Goal: Information Seeking & Learning: Learn about a topic

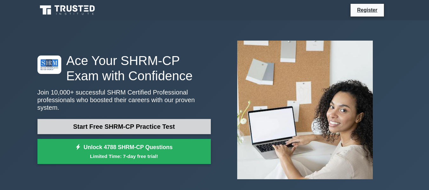
click at [141, 122] on link "Start Free SHRM-CP Practice Test" at bounding box center [123, 126] width 173 height 15
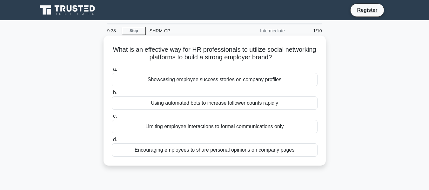
click at [183, 151] on div "Encouraging employees to share personal opinions on company pages" at bounding box center [215, 150] width 206 height 13
click at [112, 142] on input "d. Encouraging employees to share personal opinions on company pages" at bounding box center [112, 140] width 0 height 4
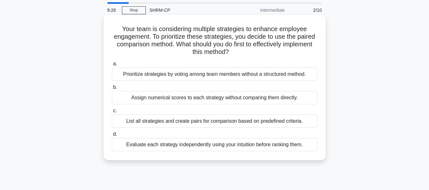
scroll to position [32, 0]
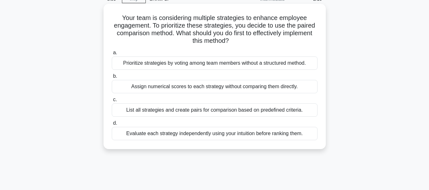
click at [180, 109] on div "List all strategies and create pairs for comparison based on predefined criteri…" at bounding box center [215, 110] width 206 height 13
click at [112, 102] on input "c. List all strategies and create pairs for comparison based on predefined crit…" at bounding box center [112, 100] width 0 height 4
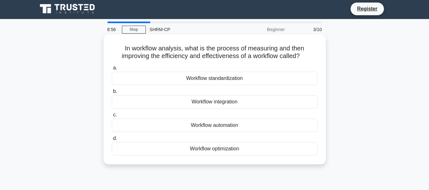
scroll to position [0, 0]
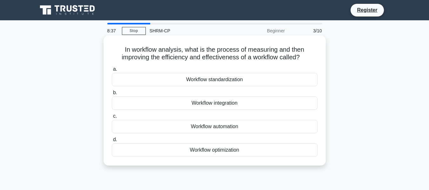
click at [213, 154] on div "Workflow optimization" at bounding box center [215, 150] width 206 height 13
click at [112, 142] on input "d. Workflow optimization" at bounding box center [112, 140] width 0 height 4
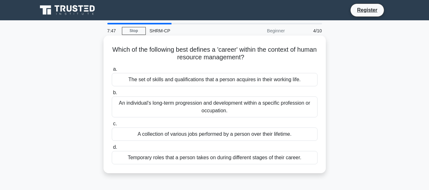
click at [186, 110] on div "An individual's long-term progression and development within a specific profess…" at bounding box center [215, 107] width 206 height 21
click at [112, 95] on input "b. An individual's long-term progression and development within a specific prof…" at bounding box center [112, 93] width 0 height 4
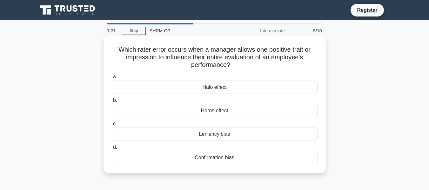
click at [192, 82] on div "Halo effect" at bounding box center [215, 87] width 206 height 13
click at [112, 79] on input "a. Halo effect" at bounding box center [112, 77] width 0 height 4
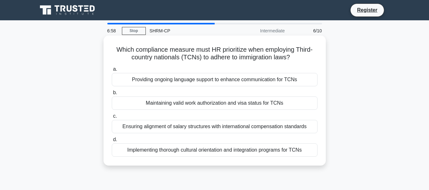
click at [248, 149] on div "Implementing thorough cultural orientation and integration programs for TCNs" at bounding box center [215, 150] width 206 height 13
click at [112, 142] on input "d. Implementing thorough cultural orientation and integration programs for TCNs" at bounding box center [112, 140] width 0 height 4
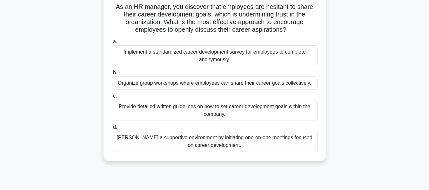
scroll to position [32, 0]
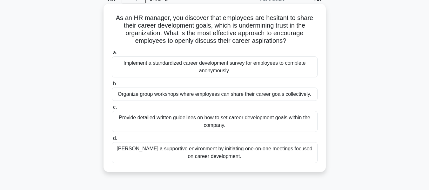
click at [243, 68] on div "Implement a standardized career development survey for employees to complete an…" at bounding box center [215, 67] width 206 height 21
click at [112, 55] on input "a. Implement a standardized career development survey for employees to complete…" at bounding box center [112, 53] width 0 height 4
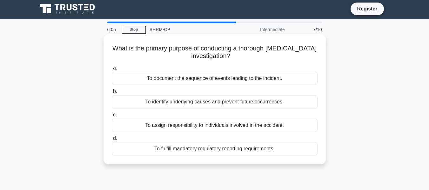
scroll to position [0, 0]
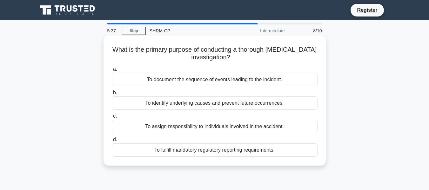
click at [232, 104] on div "To identify underlying causes and prevent future occurrences." at bounding box center [215, 103] width 206 height 13
click at [112, 95] on input "b. To identify underlying causes and prevent future occurrences." at bounding box center [112, 93] width 0 height 4
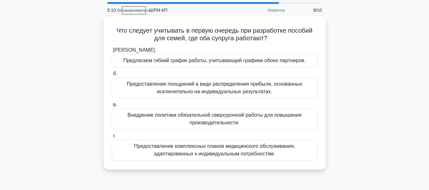
scroll to position [32, 0]
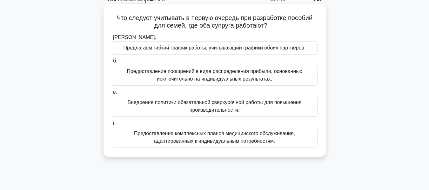
click at [224, 45] on font "Предлагаем гибкий график работы, учитывающий графики обоих партнеров." at bounding box center [214, 47] width 182 height 5
click at [112, 40] on input "а. Предлагаем гибкий график работы, учитывающий графики обоих партнеров." at bounding box center [112, 38] width 0 height 4
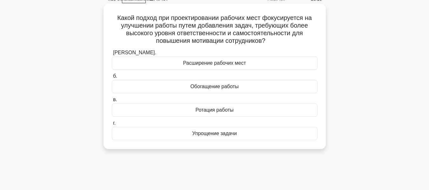
scroll to position [0, 0]
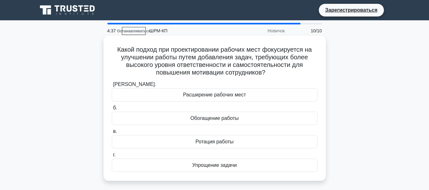
click at [251, 121] on div "Обогащение работы" at bounding box center [215, 118] width 206 height 13
click at [112, 110] on input "б. Обогащение работы" at bounding box center [112, 108] width 0 height 4
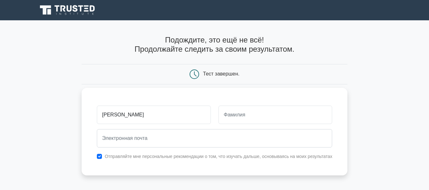
type input "Sabina"
click at [276, 111] on input "text" at bounding box center [276, 115] width 114 height 18
type input "L"
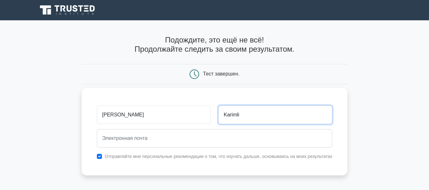
type input "Karimli"
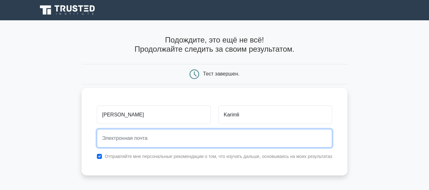
click at [204, 140] on input "email" at bounding box center [215, 138] width 236 height 18
type input "sabinakerimli5@gmail.com"
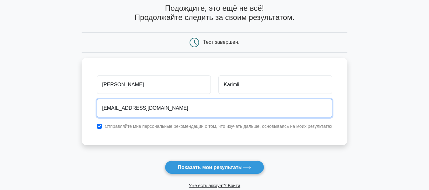
scroll to position [64, 0]
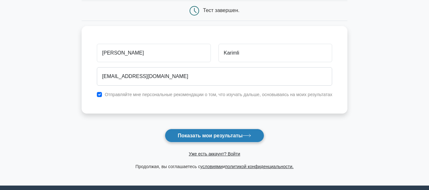
click at [235, 135] on font "Показать мои результаты" at bounding box center [210, 135] width 65 height 5
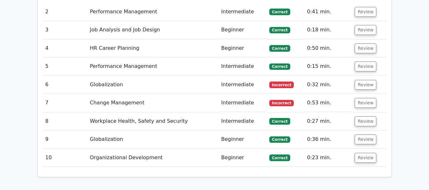
scroll to position [794, 0]
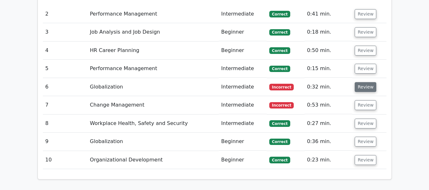
click at [363, 82] on button "Review" at bounding box center [366, 87] width 22 height 10
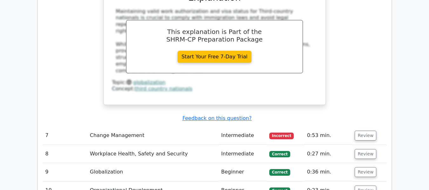
scroll to position [1048, 0]
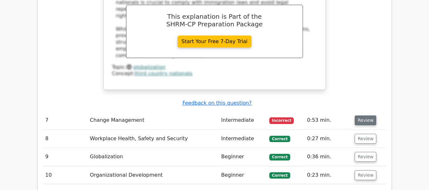
click at [364, 116] on button "Review" at bounding box center [366, 121] width 22 height 10
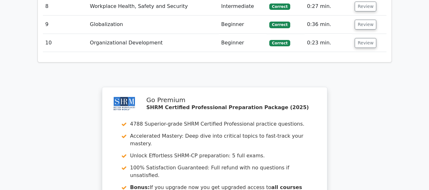
scroll to position [1493, 0]
